Goal: Transaction & Acquisition: Purchase product/service

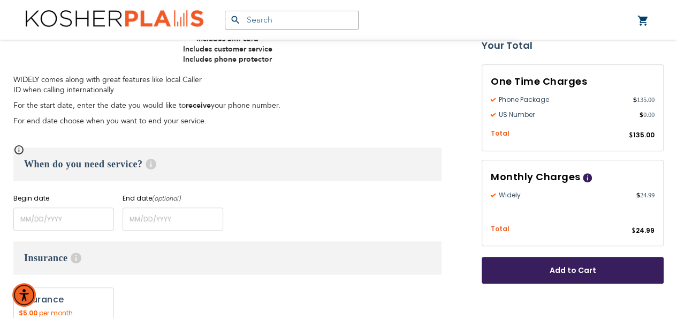
scroll to position [375, 0]
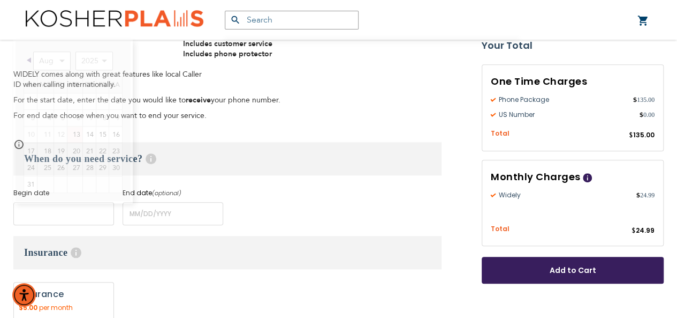
click at [32, 216] on input "name" at bounding box center [63, 213] width 101 height 23
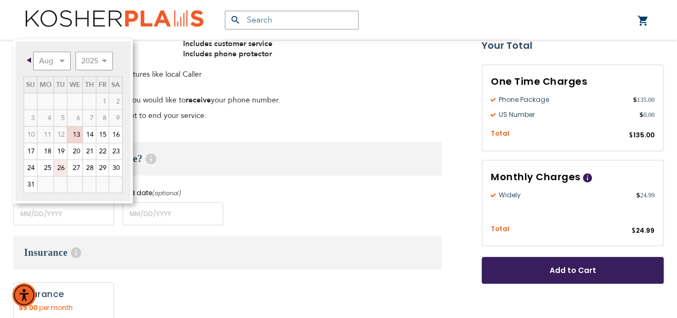
click at [61, 167] on link "26" at bounding box center [60, 168] width 13 height 16
type input "[DATE]"
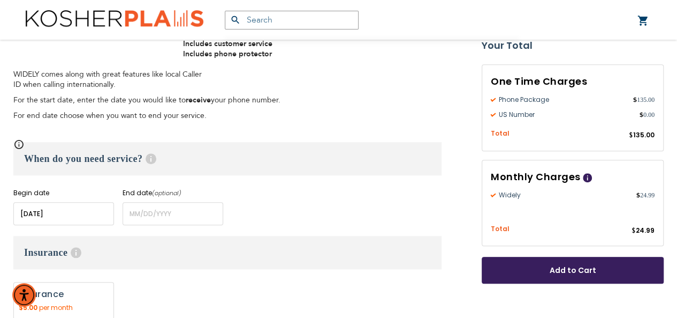
click at [243, 203] on div "Begin date Please enter Start Date End date (optional) Please enter End Date Lo…" at bounding box center [227, 206] width 428 height 37
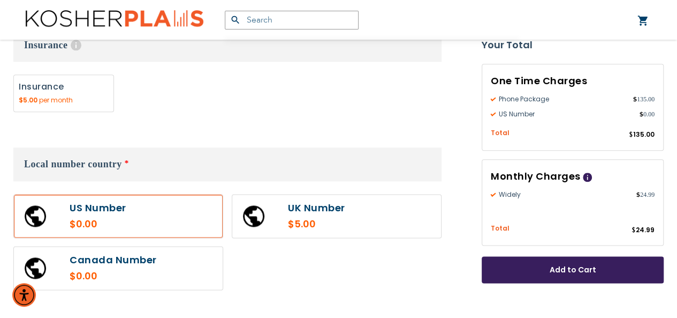
scroll to position [589, 0]
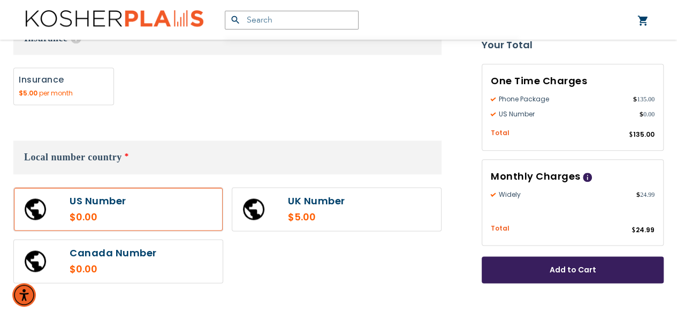
click at [132, 214] on label at bounding box center [118, 208] width 209 height 43
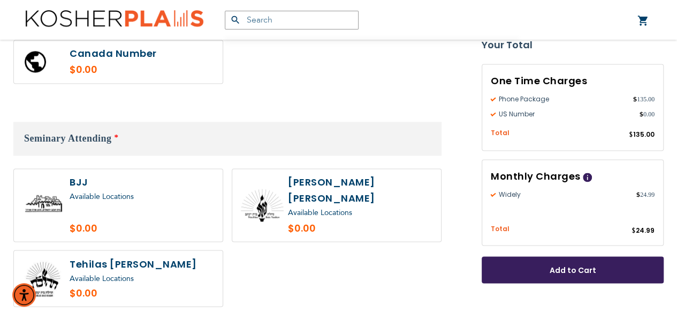
scroll to position [803, 0]
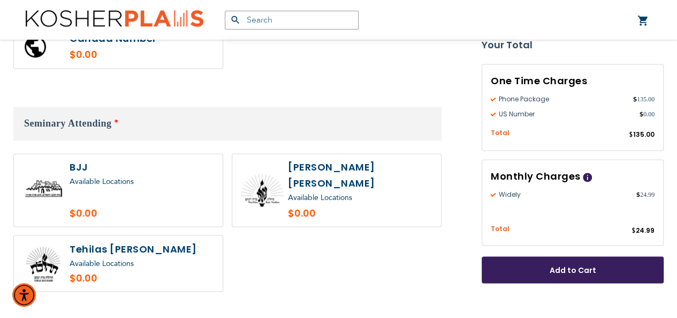
click at [341, 191] on div "Available Locations" at bounding box center [360, 197] width 145 height 13
click at [304, 202] on label at bounding box center [336, 190] width 209 height 72
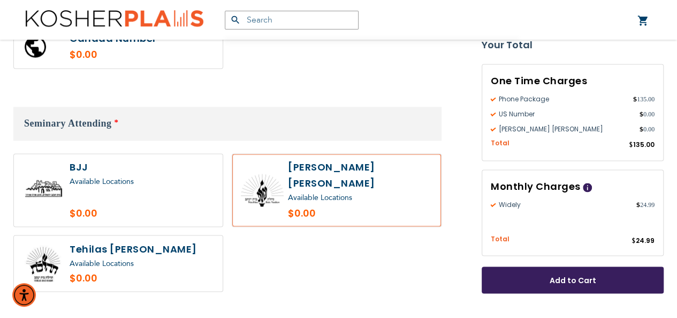
click at [304, 202] on label at bounding box center [336, 190] width 209 height 72
click at [305, 202] on label at bounding box center [336, 190] width 209 height 72
radio input "true"
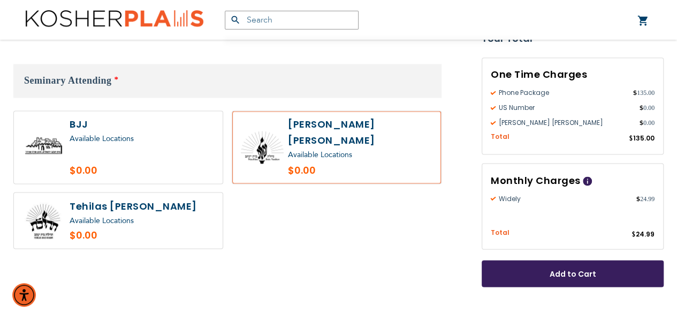
scroll to position [836, 0]
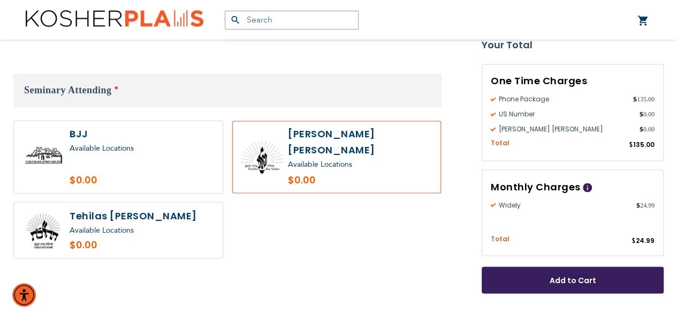
click at [533, 275] on span "Add to Cart" at bounding box center [572, 280] width 111 height 11
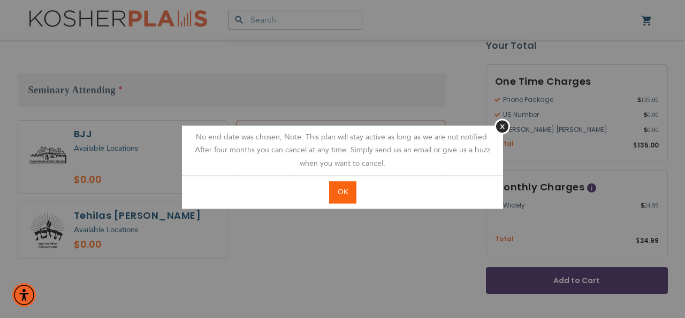
click at [350, 192] on button "OK" at bounding box center [342, 192] width 27 height 22
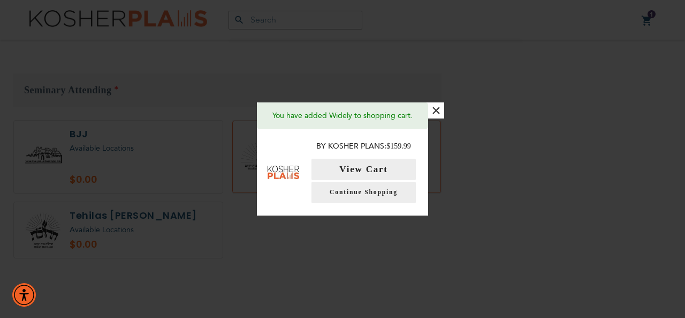
click at [436, 113] on button "×" at bounding box center [436, 110] width 16 height 16
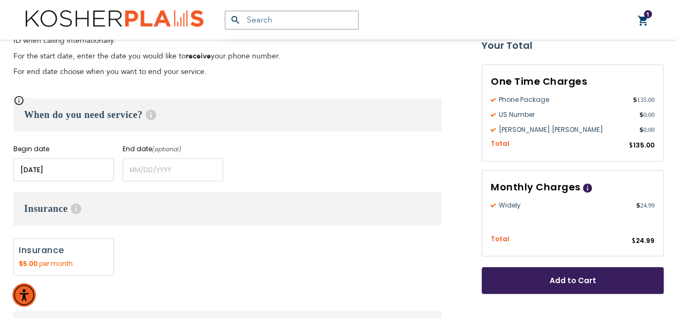
scroll to position [408, 0]
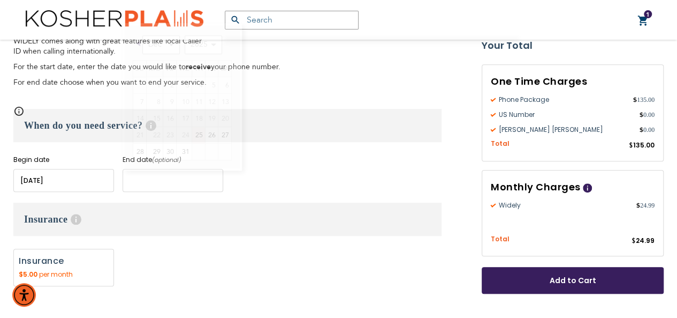
click at [150, 176] on input "name" at bounding box center [173, 180] width 101 height 23
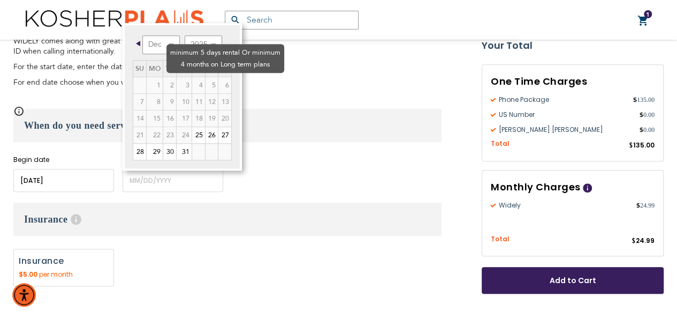
click at [192, 77] on td "4" at bounding box center [198, 85] width 13 height 17
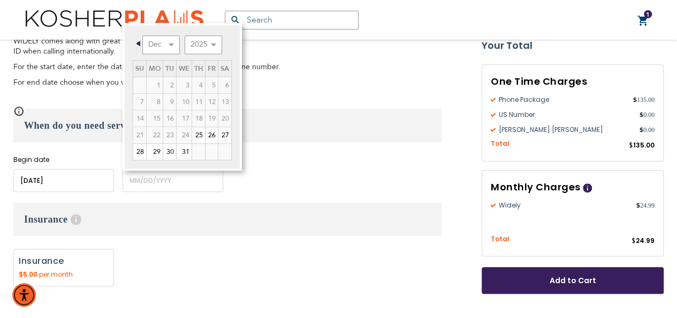
click at [314, 116] on h3 "When do you need service? Help" at bounding box center [227, 125] width 428 height 33
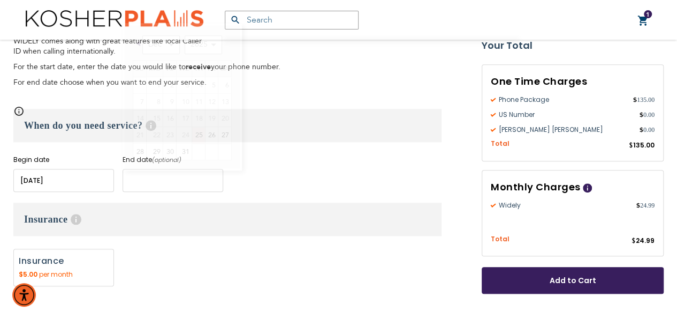
click at [170, 177] on input "name" at bounding box center [173, 180] width 101 height 23
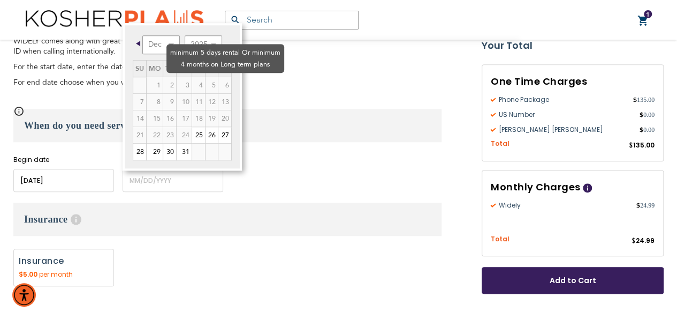
click at [192, 77] on td "4" at bounding box center [198, 85] width 13 height 17
click at [218, 77] on td "6" at bounding box center [224, 85] width 13 height 17
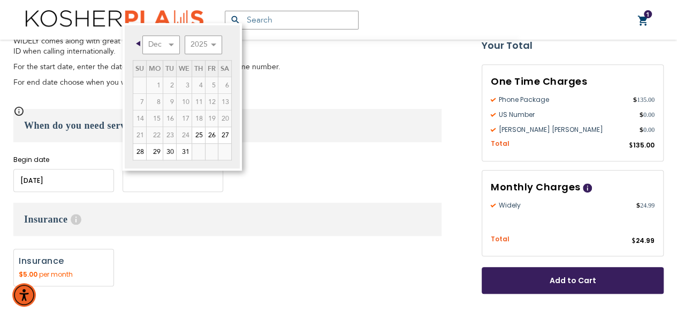
click at [140, 181] on input "name" at bounding box center [173, 180] width 101 height 23
click at [308, 147] on div "When do you need service? Help Begin date Please enter Start Date End date (opt…" at bounding box center [227, 150] width 428 height 83
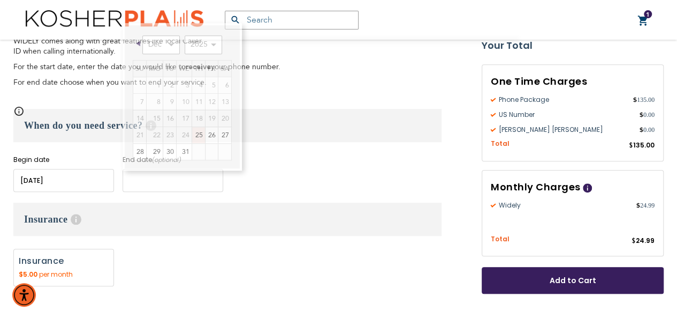
click at [187, 184] on input "name" at bounding box center [173, 180] width 101 height 23
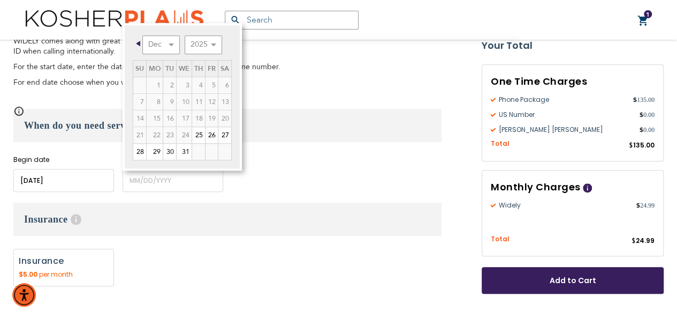
click at [140, 42] on span "Prev" at bounding box center [138, 43] width 4 height 5
click at [153, 40] on select "Dec" at bounding box center [160, 44] width 37 height 19
click at [158, 40] on select "Dec" at bounding box center [160, 44] width 37 height 19
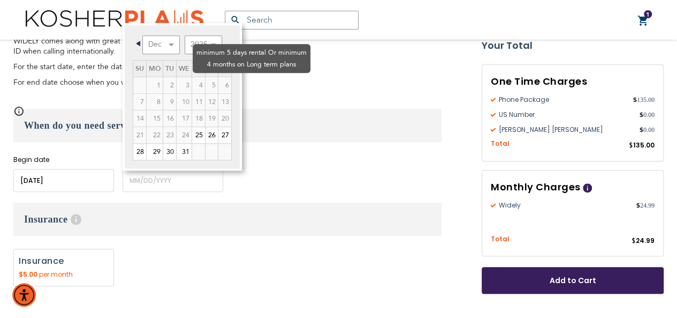
click at [218, 77] on td "6" at bounding box center [224, 85] width 13 height 17
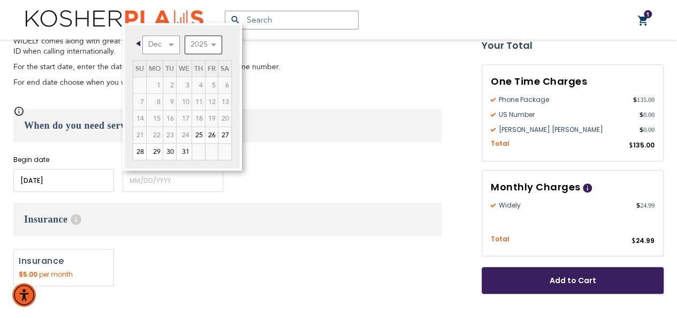
click at [209, 41] on select "2025 2026 2027 2028 2029 2030 2031 2032 2033 2034 2035" at bounding box center [203, 44] width 37 height 19
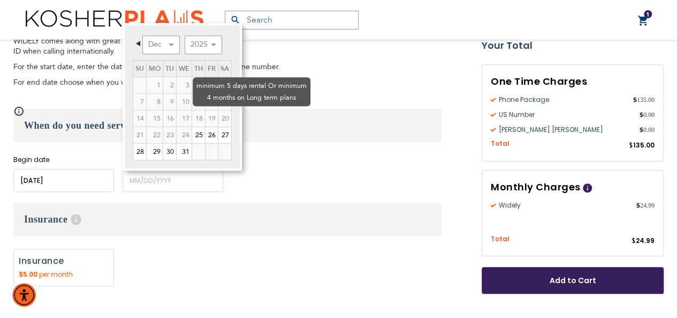
click at [218, 110] on td "20" at bounding box center [224, 118] width 13 height 17
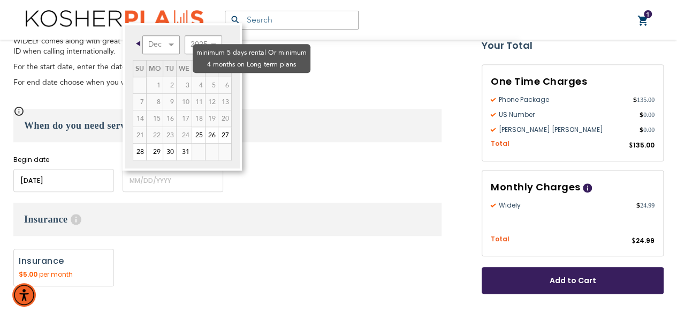
click at [218, 77] on td "6" at bounding box center [224, 85] width 13 height 17
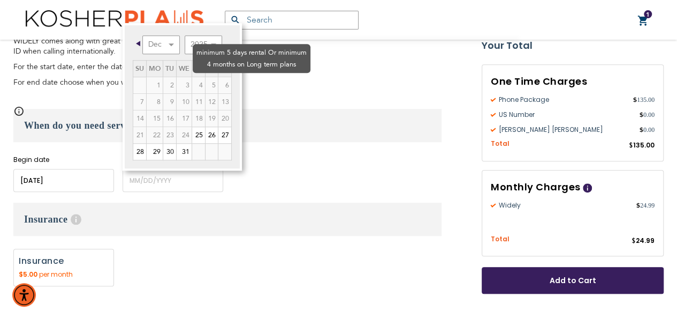
click at [218, 77] on td "6" at bounding box center [224, 85] width 13 height 17
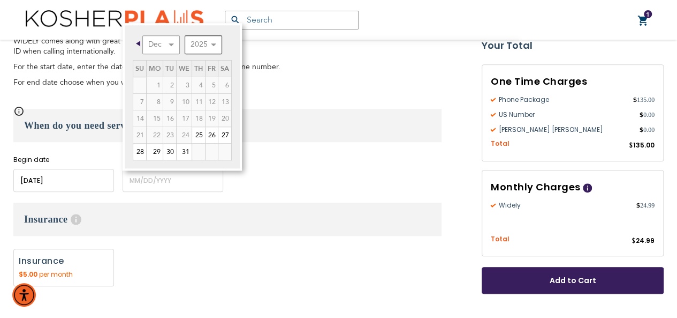
click at [197, 42] on select "2025 2026 2027 2028 2029 2030 2031 2032 2033 2034 2035" at bounding box center [203, 44] width 37 height 19
click at [156, 43] on select "Jan Feb Mar Apr May Jun [DATE] Aug Sep Oct Nov Dec" at bounding box center [160, 44] width 37 height 19
click at [164, 118] on link "16" at bounding box center [169, 118] width 13 height 16
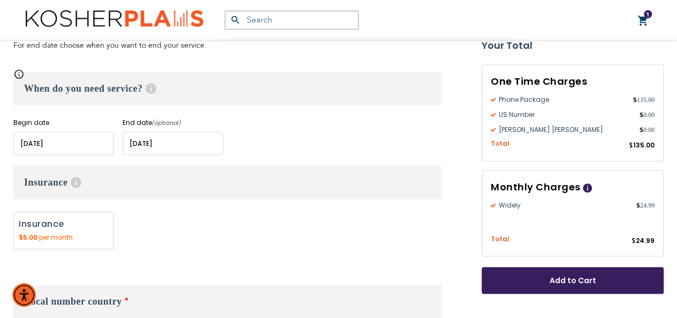
scroll to position [462, 0]
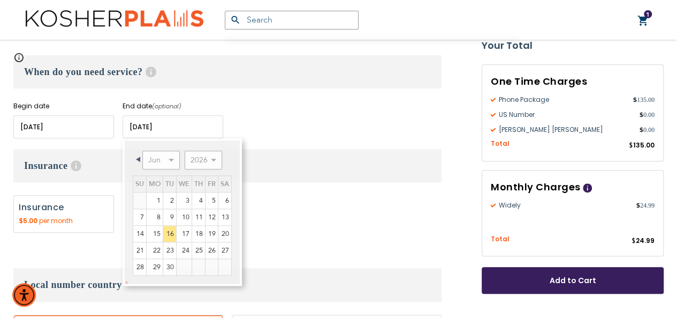
click at [160, 129] on input "name" at bounding box center [173, 126] width 101 height 23
click at [224, 228] on link "20" at bounding box center [224, 233] width 13 height 16
type input "[DATE]"
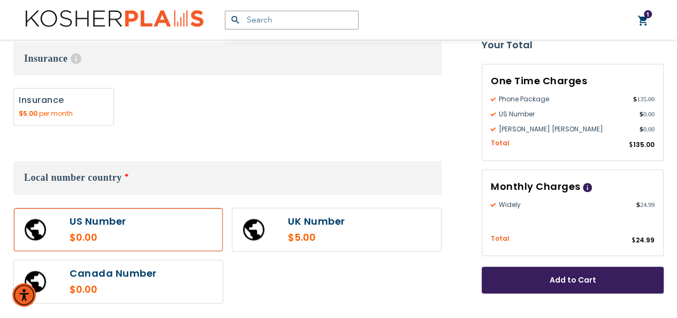
scroll to position [622, 0]
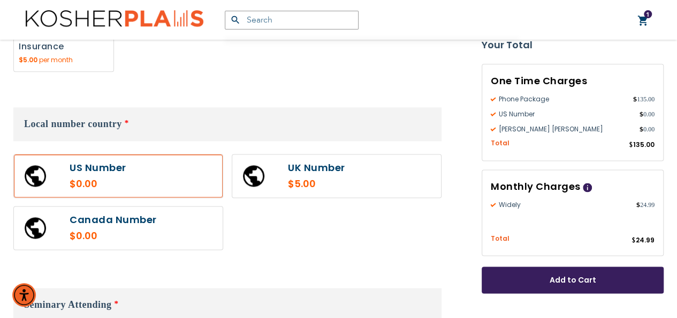
click at [554, 268] on button "Add to Cart" at bounding box center [573, 280] width 182 height 27
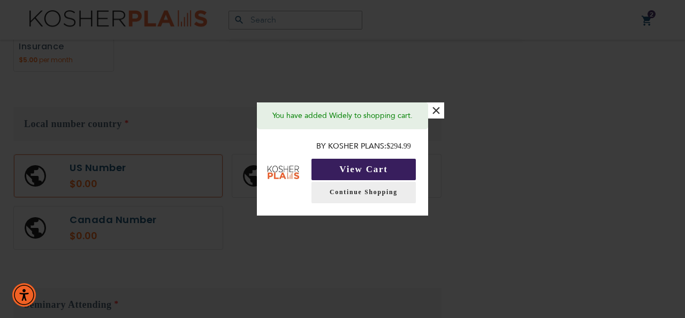
click at [395, 169] on button "View Cart" at bounding box center [364, 168] width 104 height 21
